Goal: Information Seeking & Learning: Find specific page/section

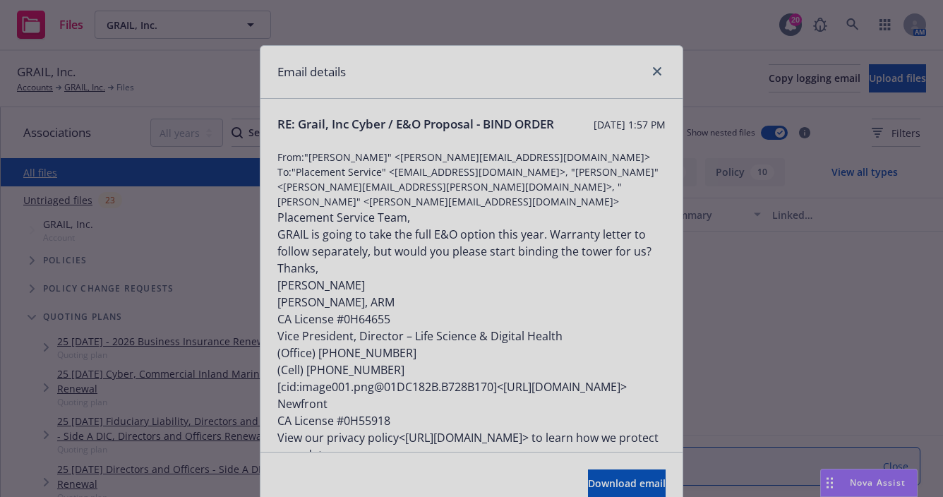
scroll to position [2963, 0]
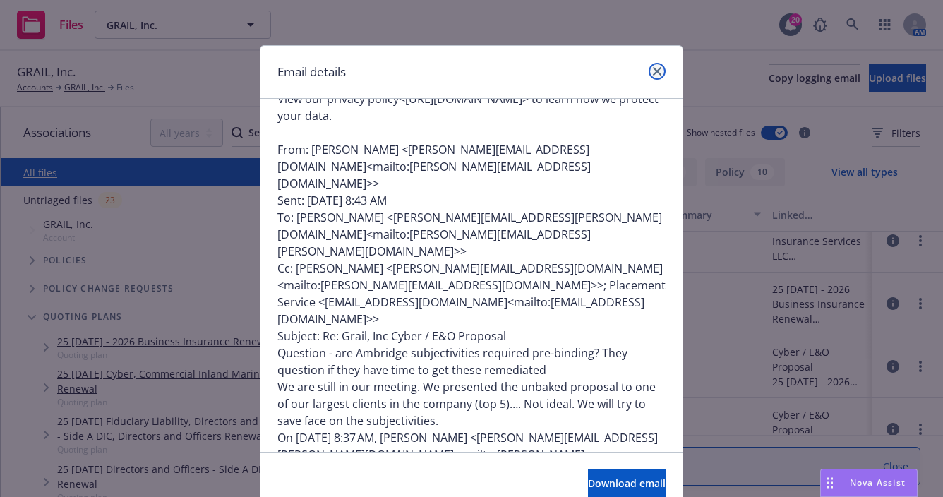
click at [653, 75] on icon "close" at bounding box center [657, 71] width 8 height 8
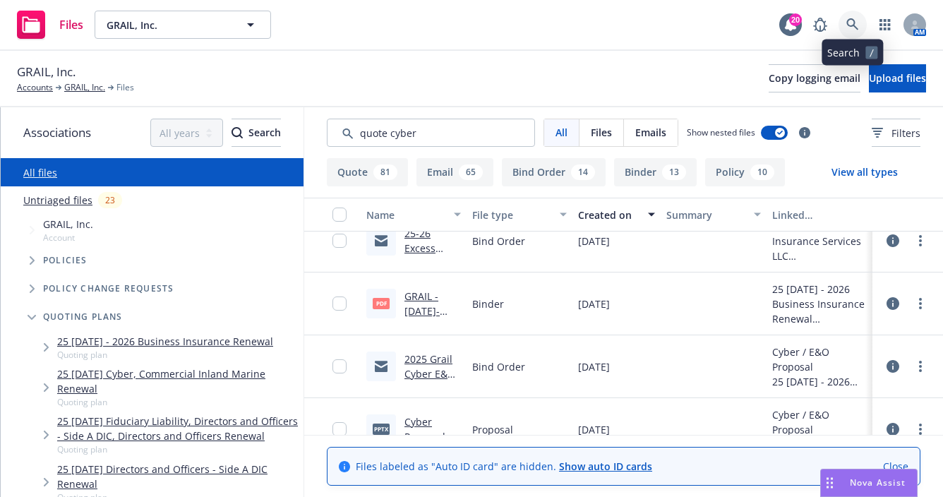
click at [841, 17] on link at bounding box center [852, 25] width 28 height 28
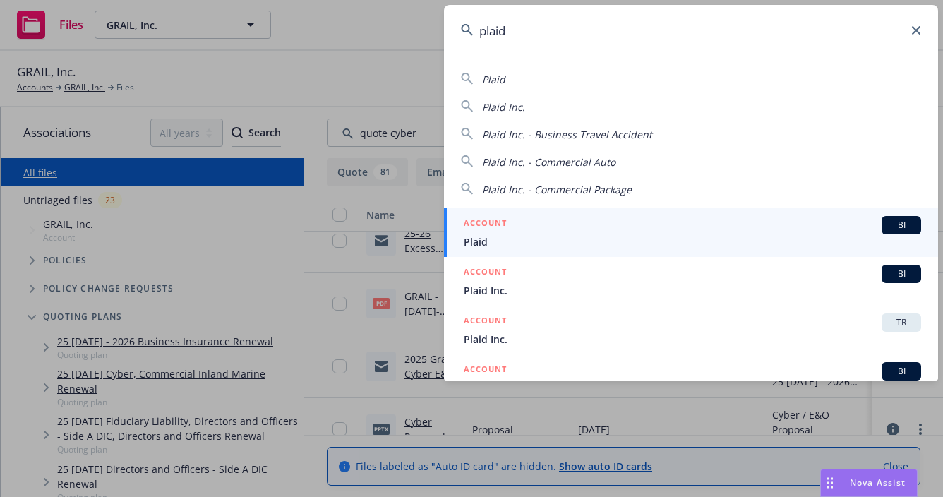
type input "plaid"
click at [792, 230] on div "ACCOUNT BI" at bounding box center [692, 225] width 457 height 18
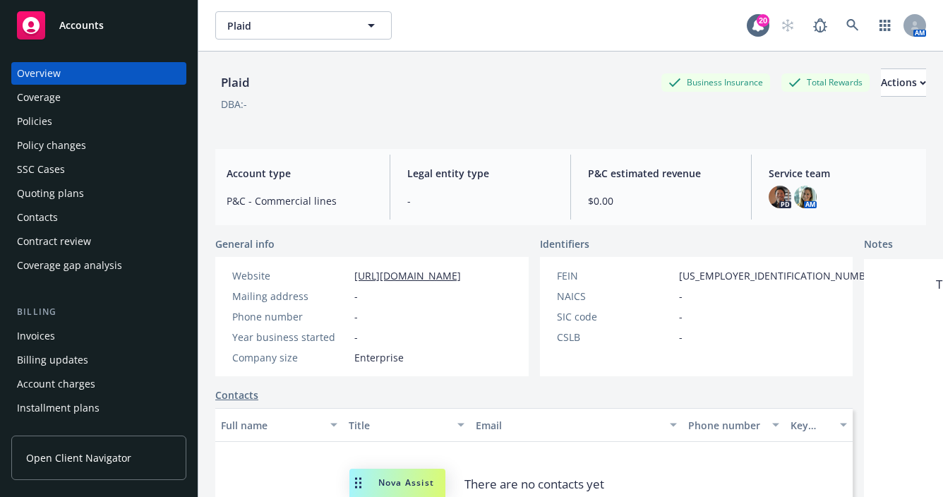
click at [112, 128] on div "Policies" at bounding box center [99, 121] width 164 height 23
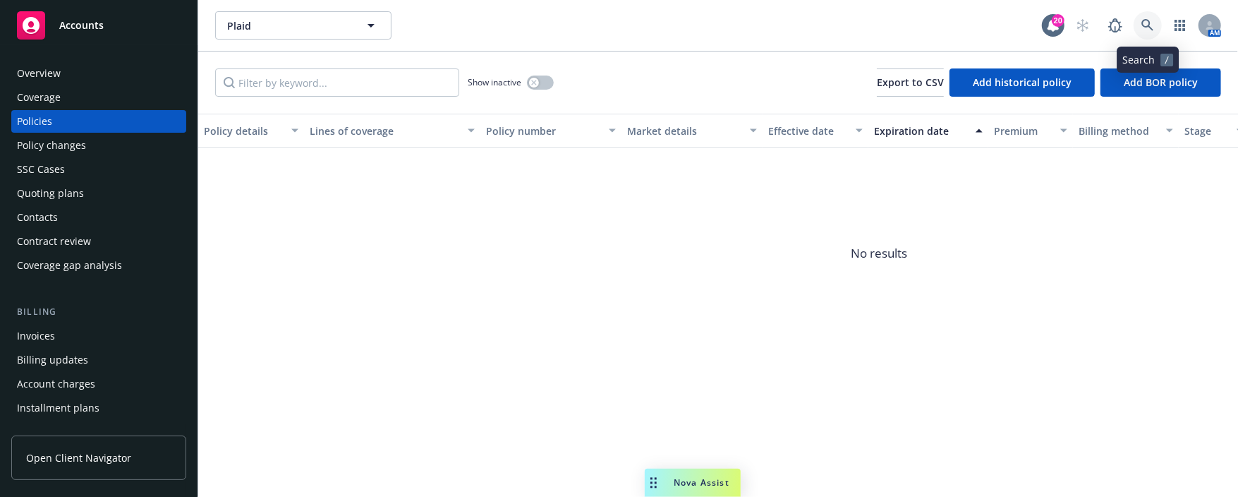
click at [942, 32] on link at bounding box center [1148, 25] width 28 height 28
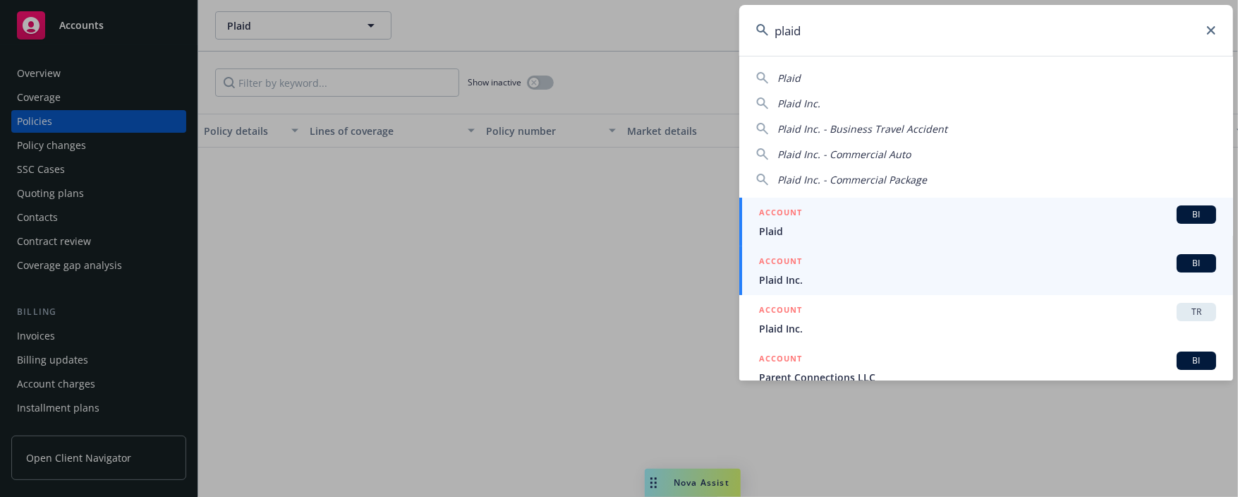
type input "plaid"
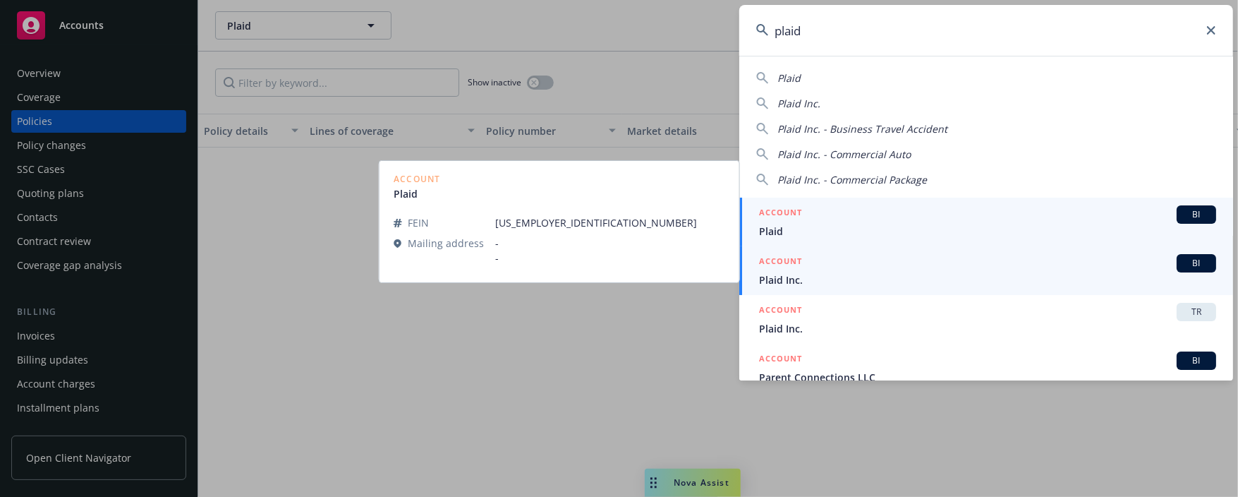
click at [942, 266] on div "ACCOUNT BI" at bounding box center [987, 263] width 457 height 18
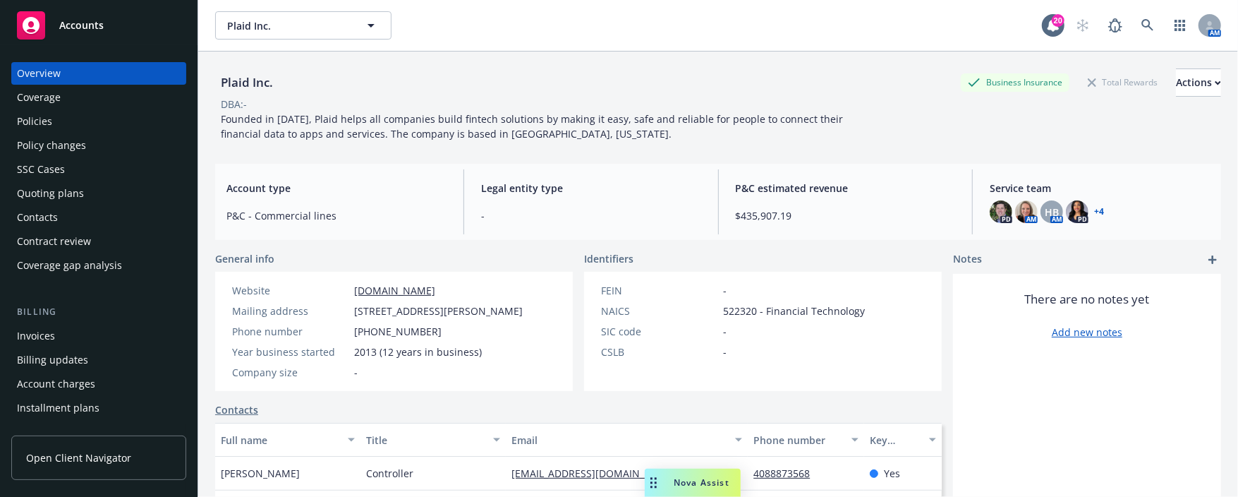
click at [87, 135] on div "Policy changes" at bounding box center [99, 145] width 164 height 23
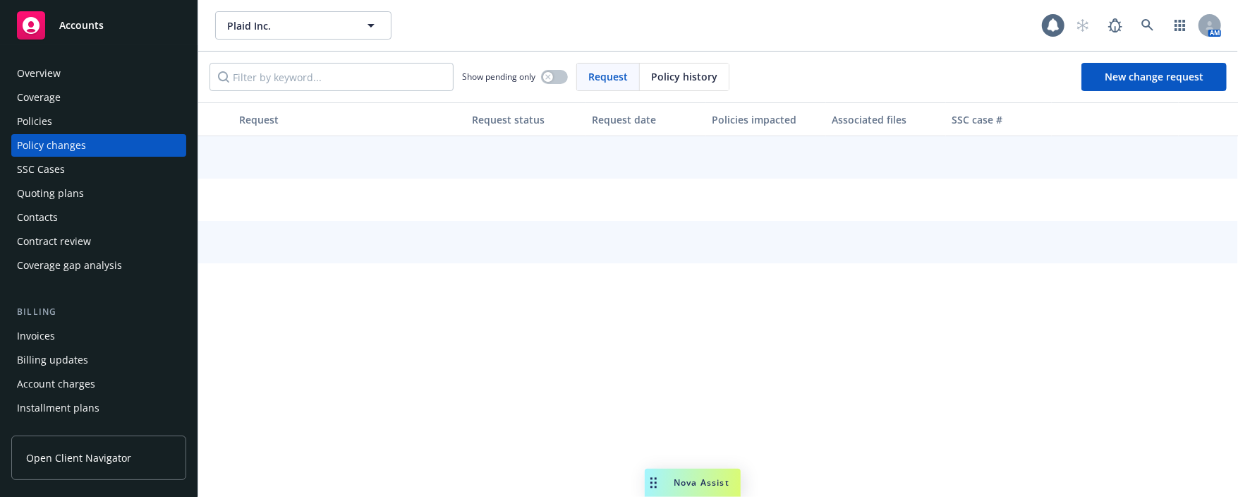
click at [81, 121] on div "Policies" at bounding box center [99, 121] width 164 height 23
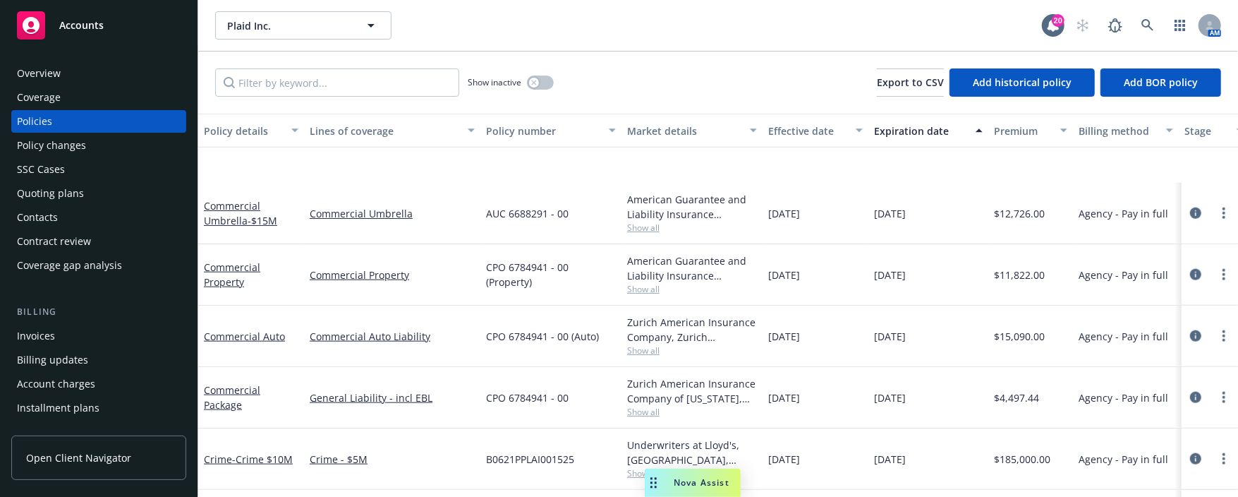
scroll to position [1129, 0]
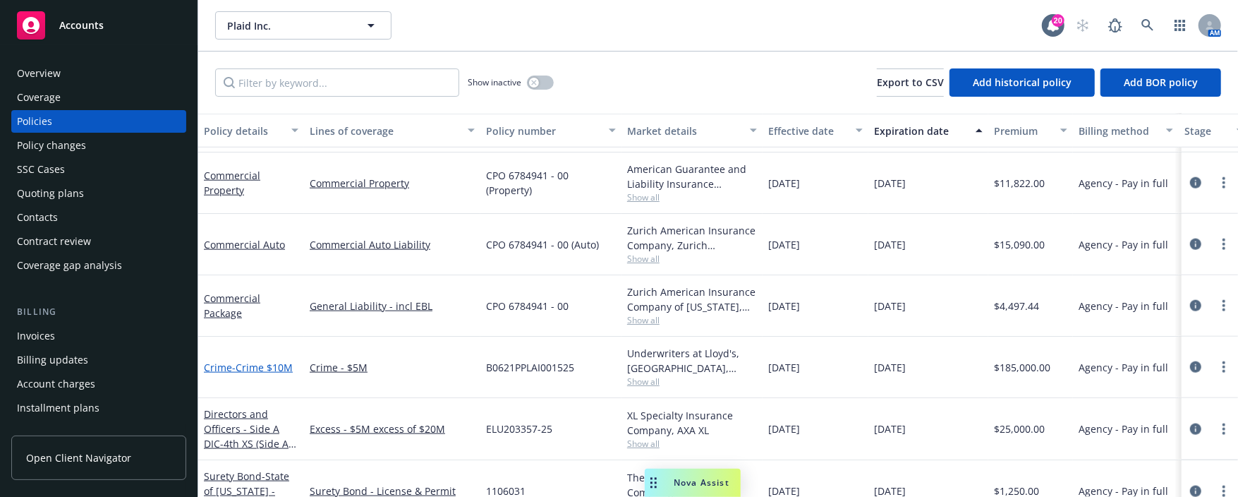
click at [261, 368] on span "- Crime $10M" at bounding box center [262, 367] width 61 height 13
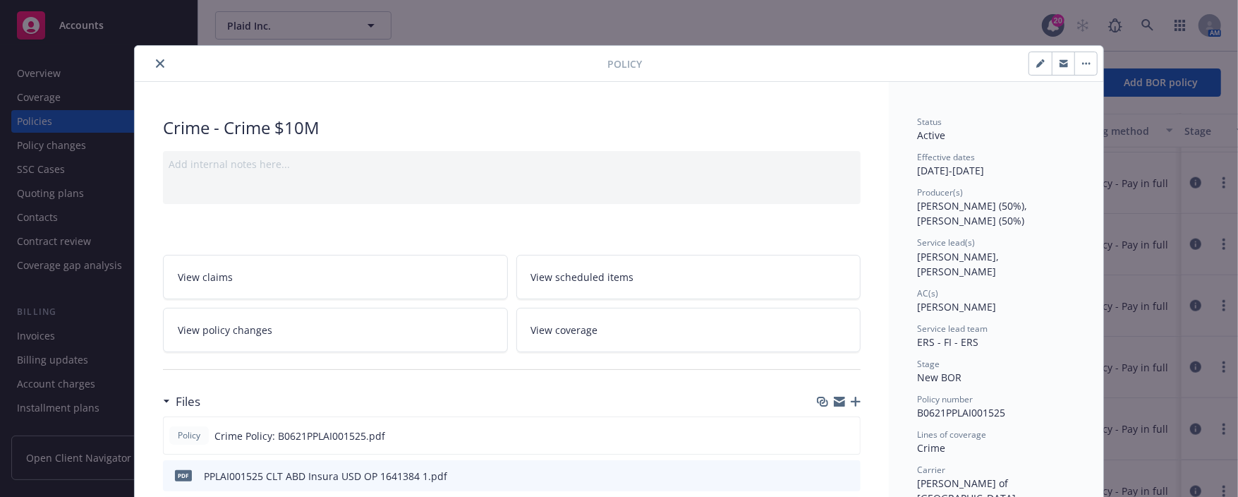
scroll to position [212, 0]
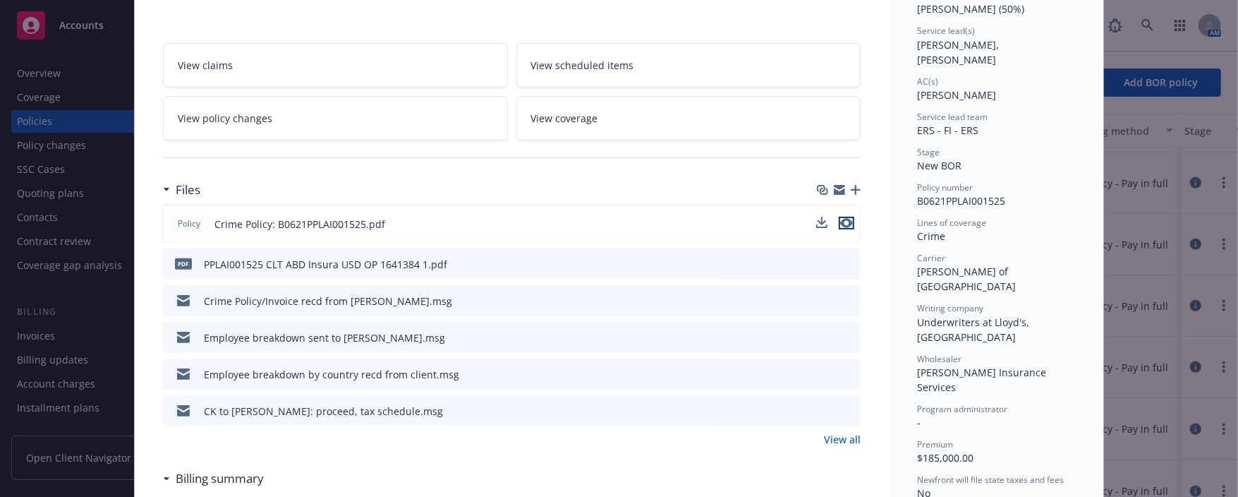
click at [845, 221] on icon "preview file" at bounding box center [846, 223] width 13 height 10
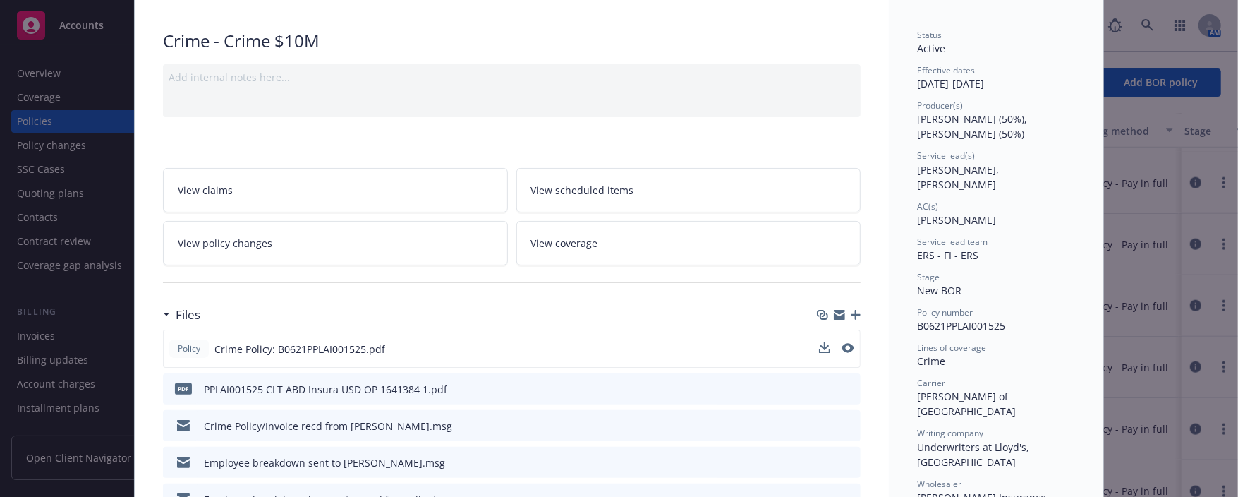
scroll to position [0, 0]
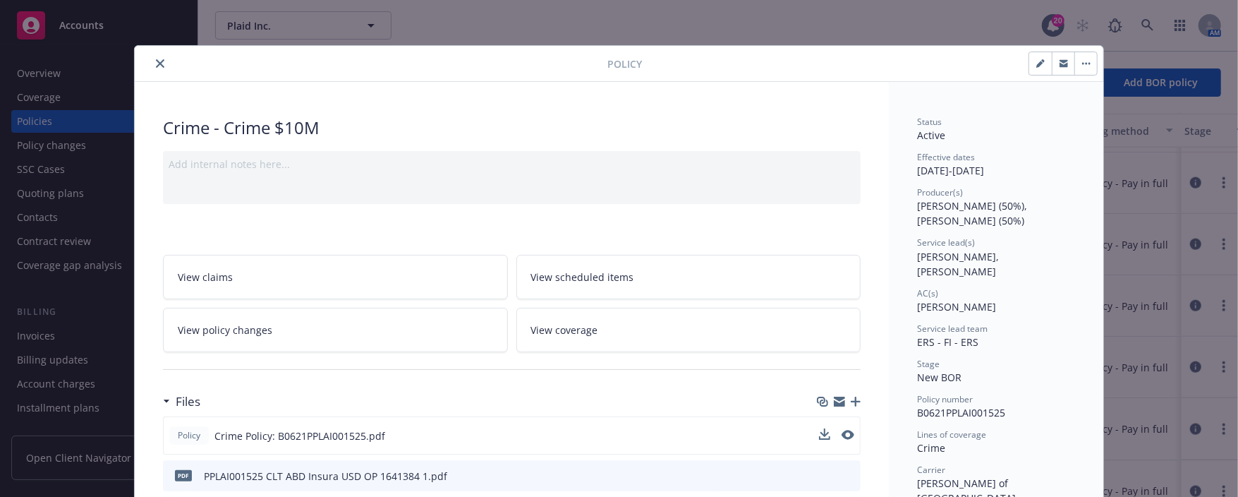
click at [156, 59] on icon "close" at bounding box center [160, 63] width 8 height 8
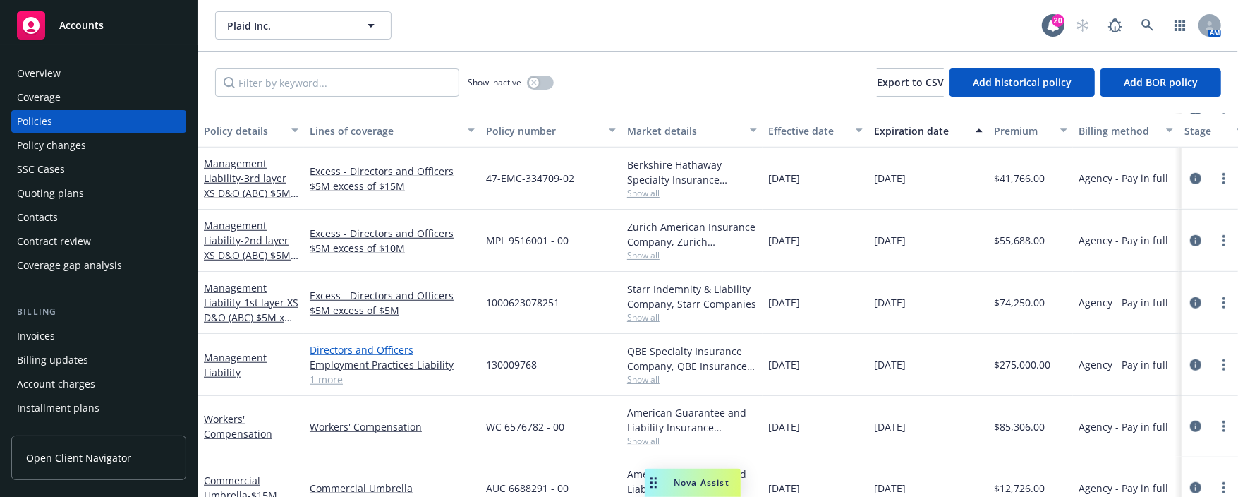
scroll to position [866, 0]
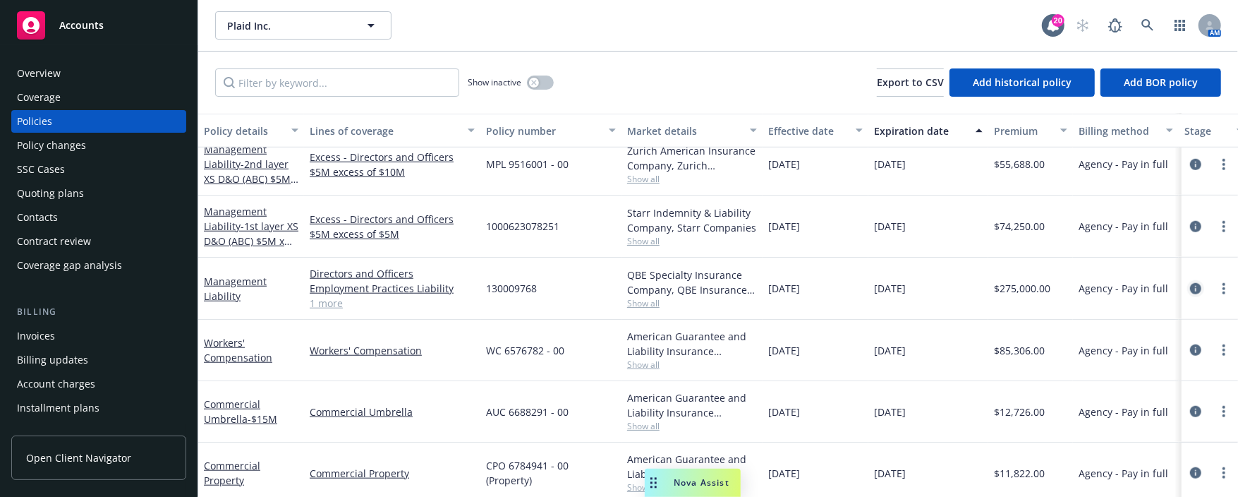
click at [942, 284] on icon "circleInformation" at bounding box center [1195, 288] width 11 height 11
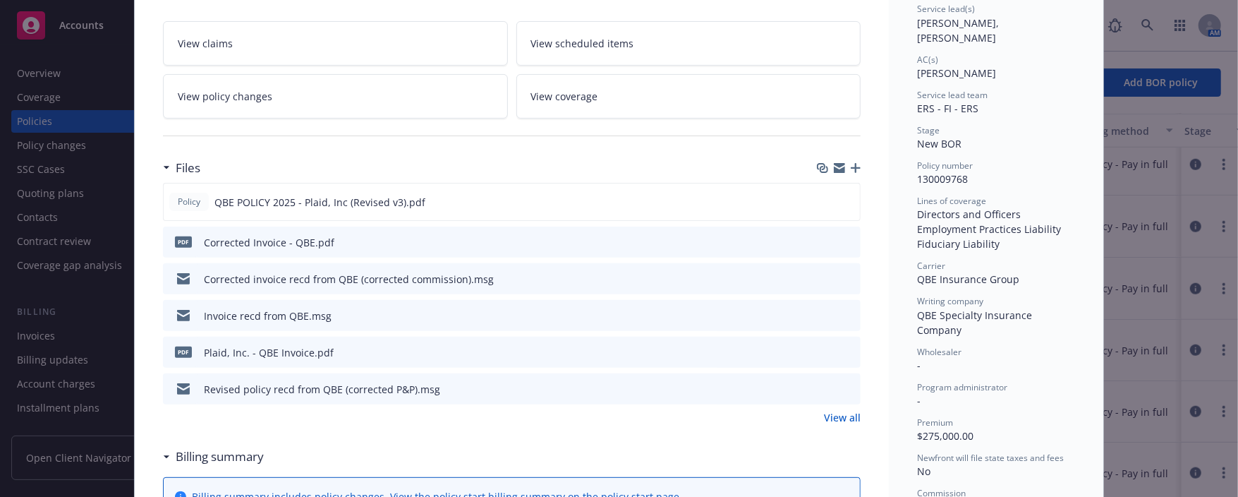
scroll to position [212, 0]
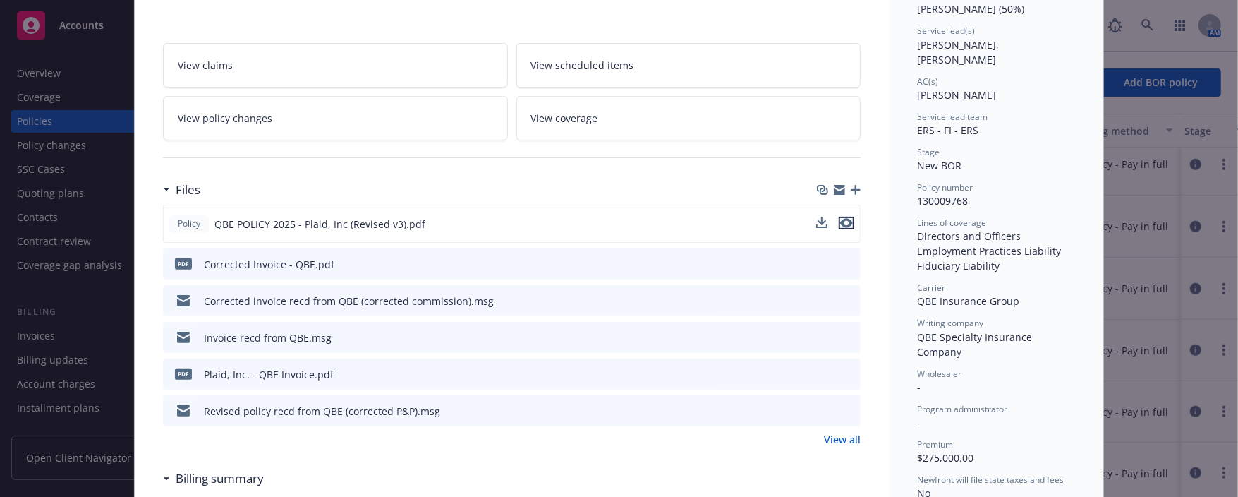
click at [845, 221] on icon "preview file" at bounding box center [846, 223] width 13 height 10
click at [825, 440] on link "View all" at bounding box center [842, 439] width 37 height 15
